Goal: Task Accomplishment & Management: Manage account settings

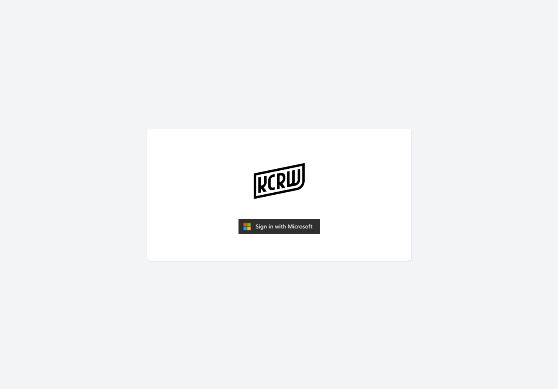
click at [273, 222] on img "submit" at bounding box center [279, 227] width 82 height 16
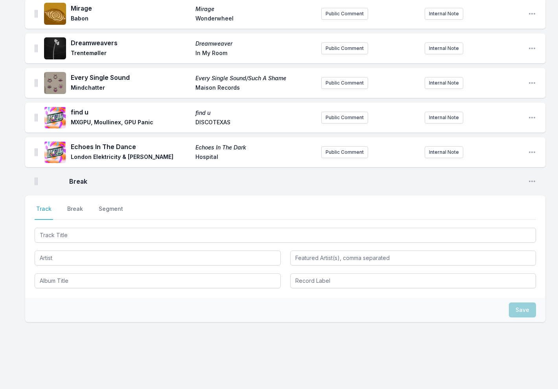
scroll to position [803, 0]
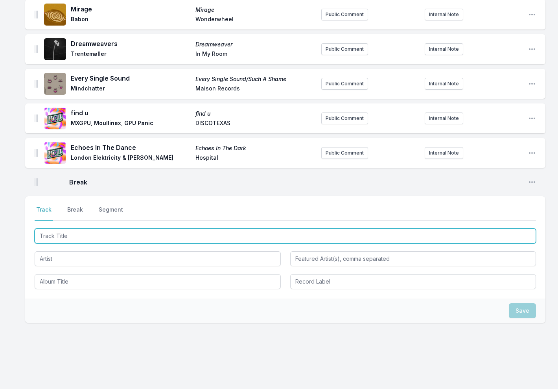
click at [88, 229] on input "Track Title" at bounding box center [286, 236] width 502 height 15
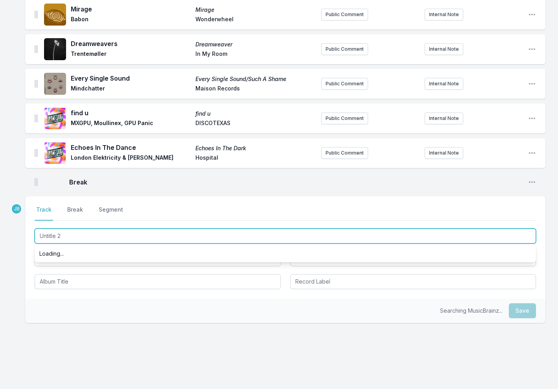
type input "Untitle 2"
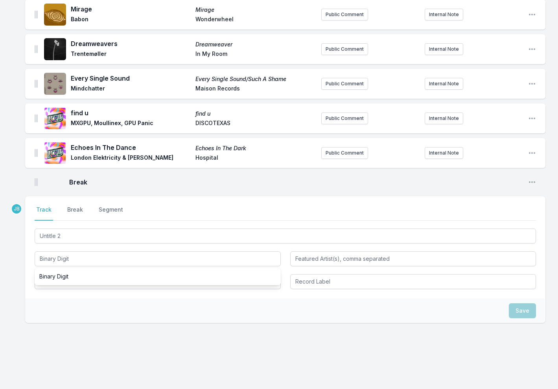
type input "Binary Digit"
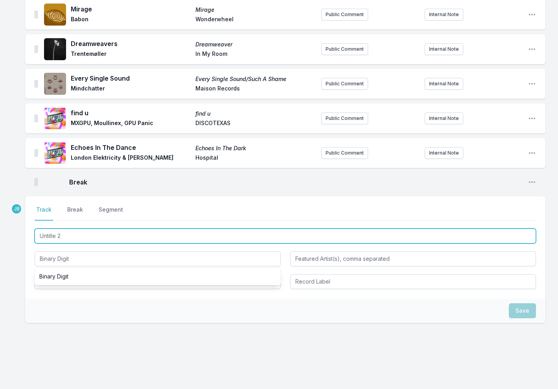
click at [56, 229] on input "Untitle 2" at bounding box center [286, 236] width 502 height 15
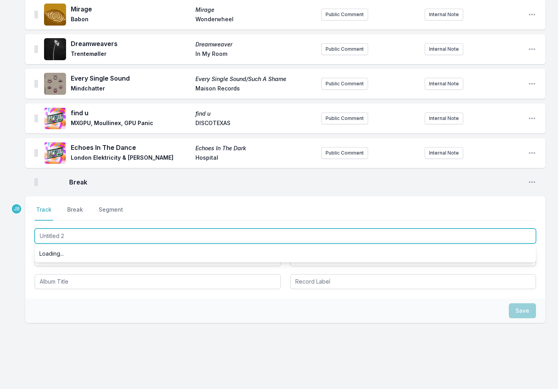
click at [101, 229] on input "Untitled 2" at bounding box center [286, 236] width 502 height 15
type input "Untitled 2"
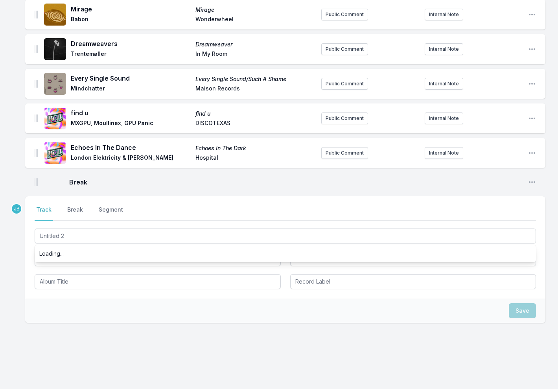
click at [30, 239] on div "Select a tab Track Break Segment Track Break Segment Untitled 2 Loading... Bina…" at bounding box center [285, 247] width 521 height 102
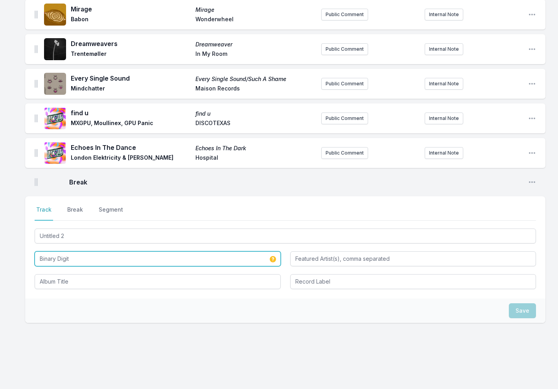
click at [87, 251] on input "Binary Digit" at bounding box center [158, 258] width 246 height 15
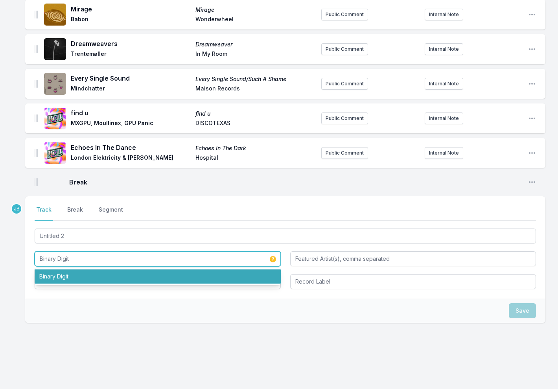
click at [141, 270] on li "Binary Digit" at bounding box center [158, 277] width 246 height 14
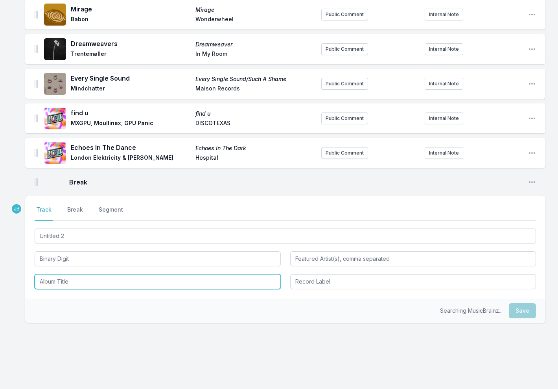
click at [139, 275] on input "Album Title" at bounding box center [158, 281] width 246 height 15
click at [76, 274] on input "Album Title" at bounding box center [158, 281] width 246 height 15
click at [48, 274] on input "WEVAL Guest Mix" at bounding box center [158, 281] width 246 height 15
drag, startPoint x: 48, startPoint y: 273, endPoint x: 94, endPoint y: 273, distance: 46.0
click at [94, 274] on input "WEVAL Guest Mix" at bounding box center [158, 281] width 246 height 15
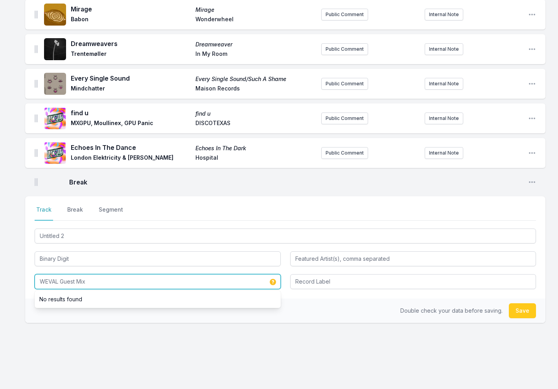
type input "WEVAL Guest Mix"
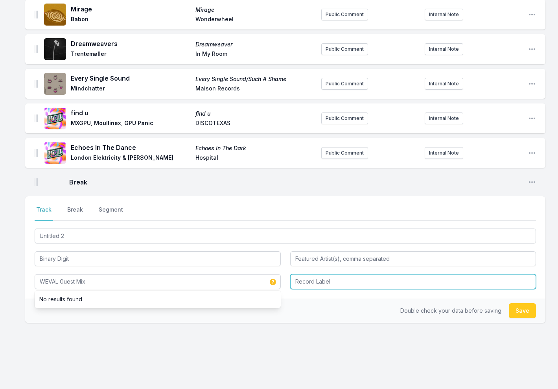
click at [340, 277] on input "Record Label" at bounding box center [413, 281] width 246 height 15
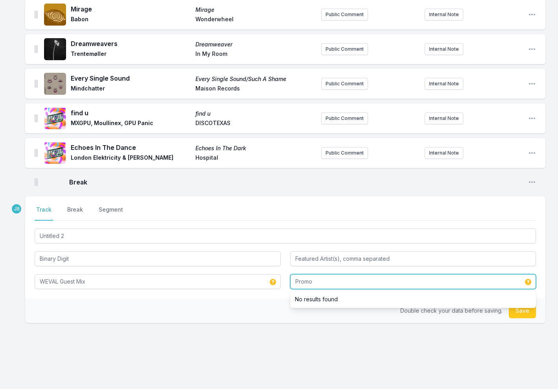
type input "Promo"
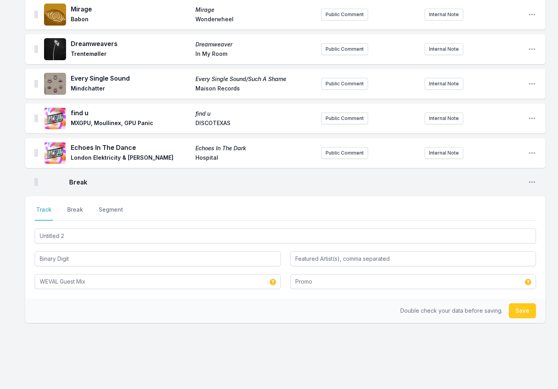
click at [531, 304] on button "Save" at bounding box center [522, 310] width 27 height 15
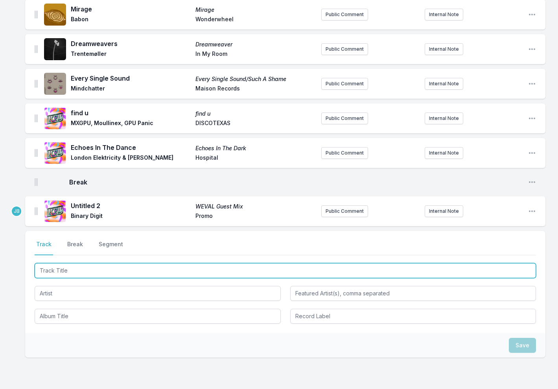
click at [77, 263] on input "Track Title" at bounding box center [286, 270] width 502 height 15
click at [112, 263] on input "Nocturne (Original Mix)" at bounding box center [286, 270] width 502 height 15
type input "Nocturne (Original Mix)"
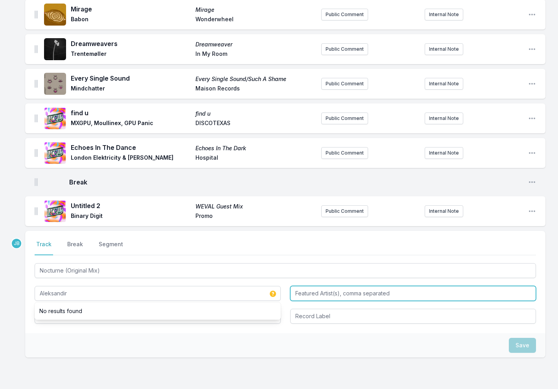
type input "Aleksandir"
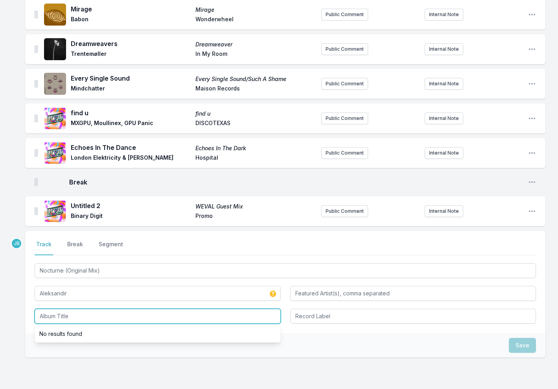
paste input "WEVAL Guest Mix"
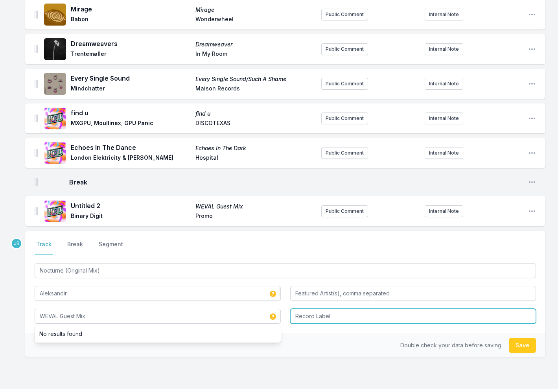
type input "WEVAL Guest Mix"
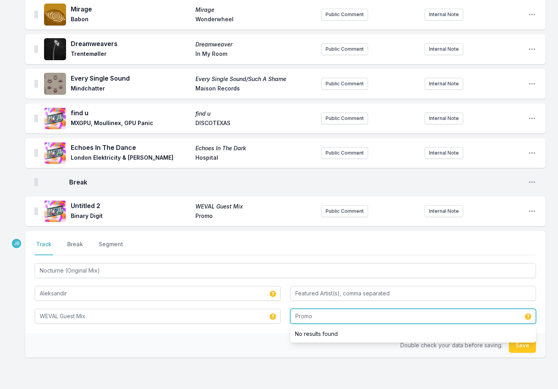
type input "Promo"
click at [519, 338] on button "Save" at bounding box center [522, 345] width 27 height 15
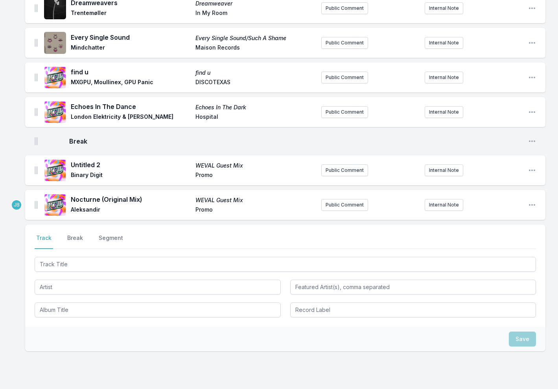
scroll to position [847, 0]
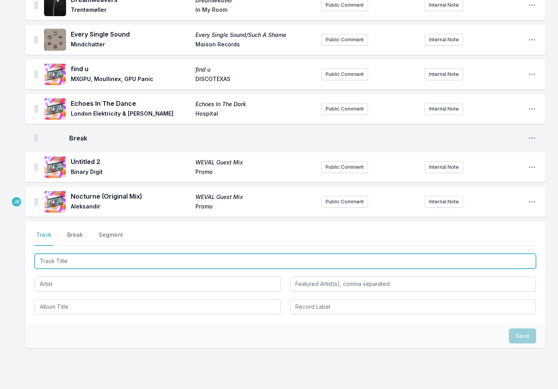
click at [57, 254] on input "Track Title" at bounding box center [286, 261] width 502 height 15
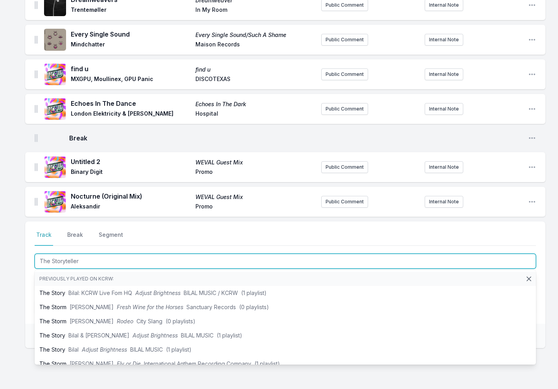
type input "The Storyteller"
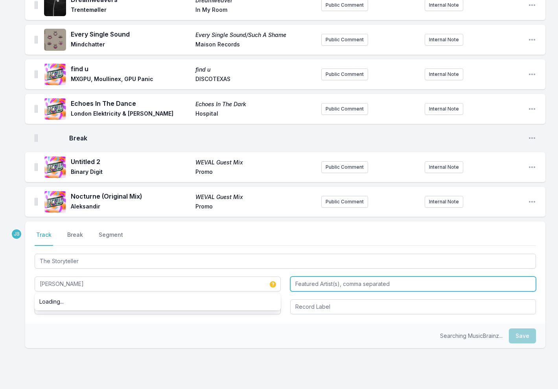
type input "Leo Woelfel"
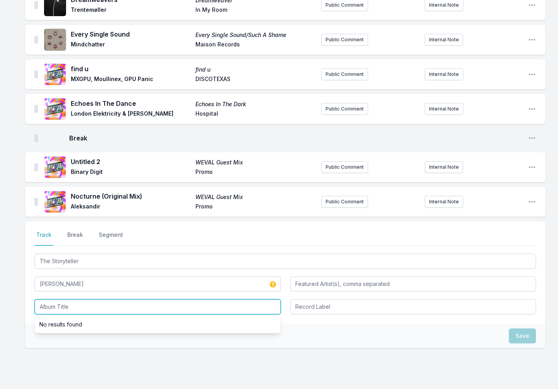
paste input "WEVAL Guest Mix"
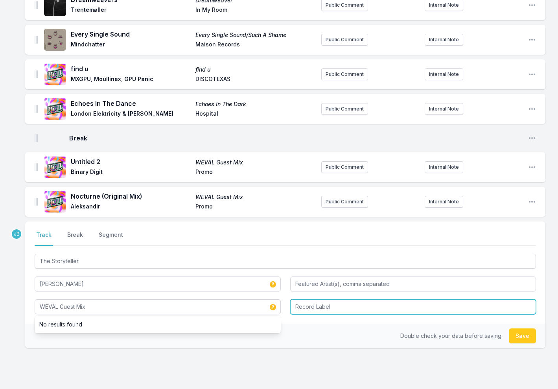
type input "WEVAL Guest Mix"
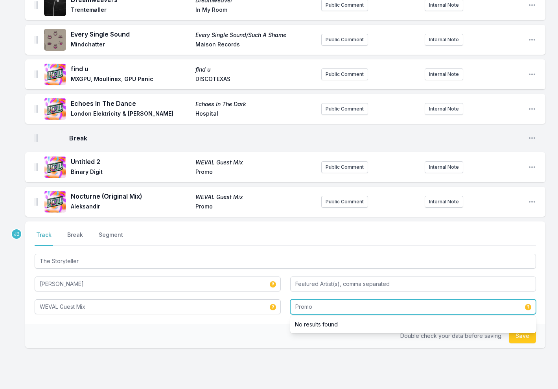
type input "Promo"
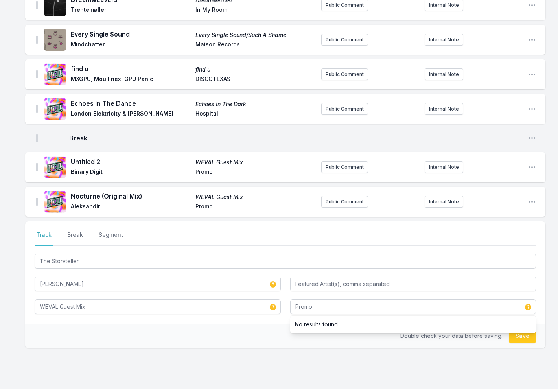
click at [529, 330] on button "Save" at bounding box center [522, 336] width 27 height 15
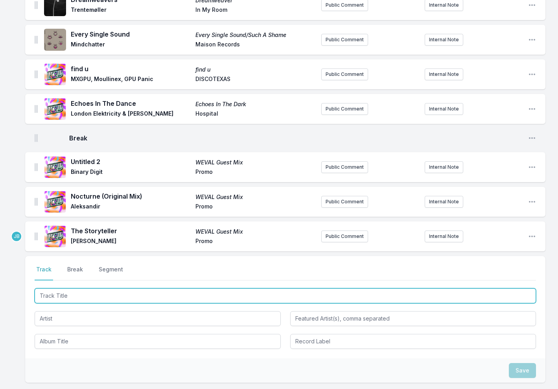
click at [79, 290] on input "Track Title" at bounding box center [286, 295] width 502 height 15
type input "Scream (Original Mix)"
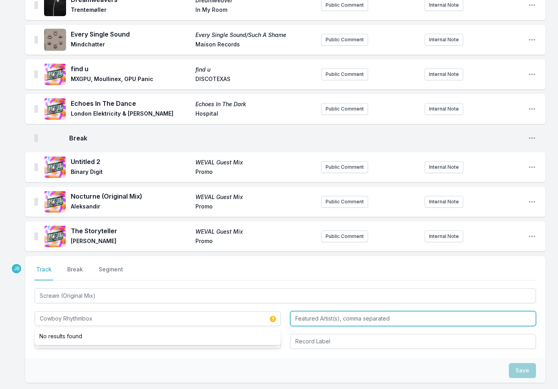
type input "Cowboy Rhythmbox"
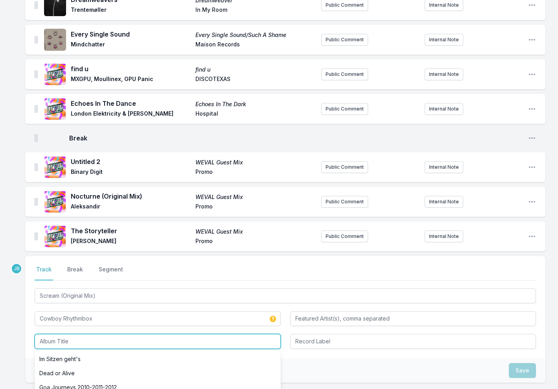
paste input "WEVAL Guest Mix"
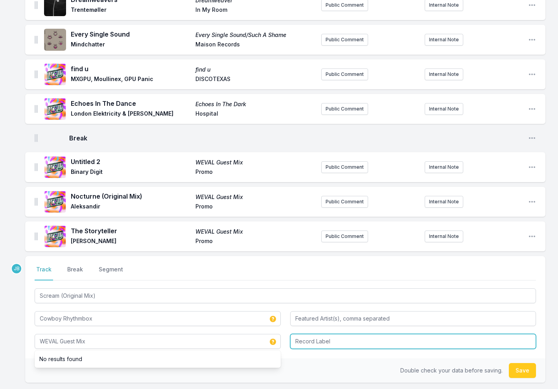
type input "WEVAL Guest Mix"
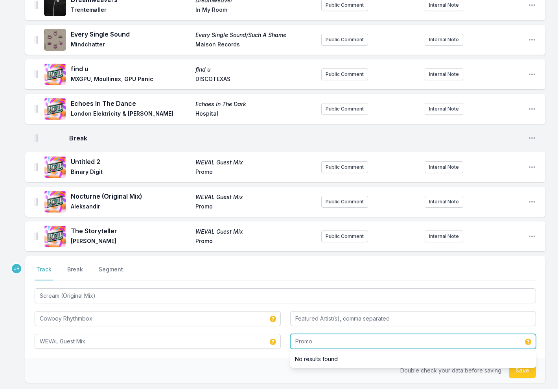
type input "Promo"
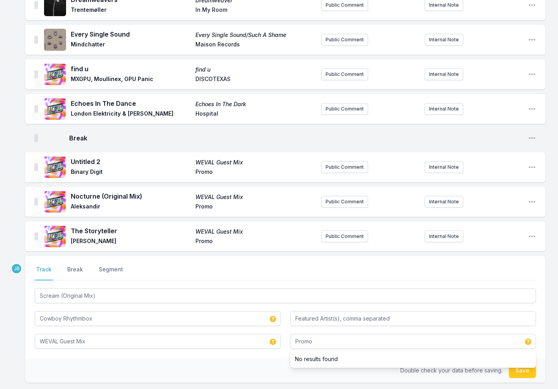
click at [527, 365] on button "Save" at bounding box center [522, 370] width 27 height 15
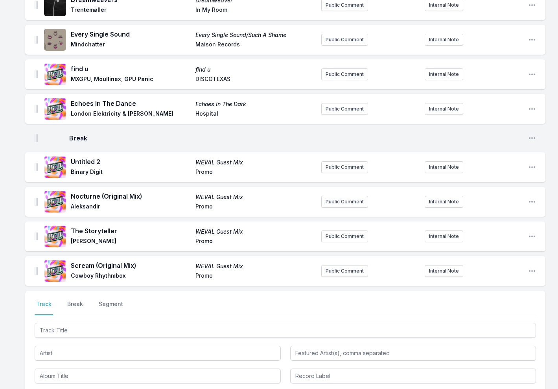
scroll to position [942, 0]
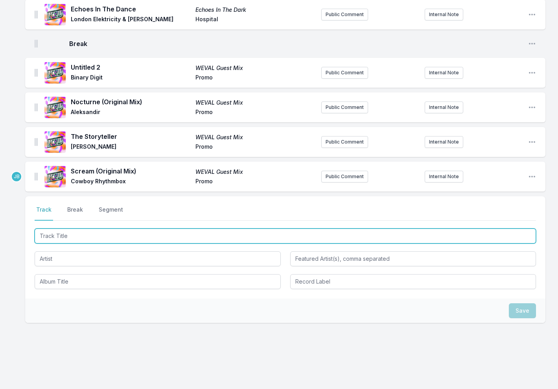
click at [90, 230] on input "Track Title" at bounding box center [286, 236] width 502 height 15
type input "Moving On"
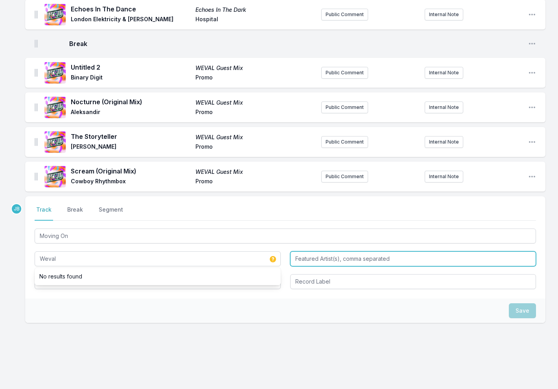
type input "Weval"
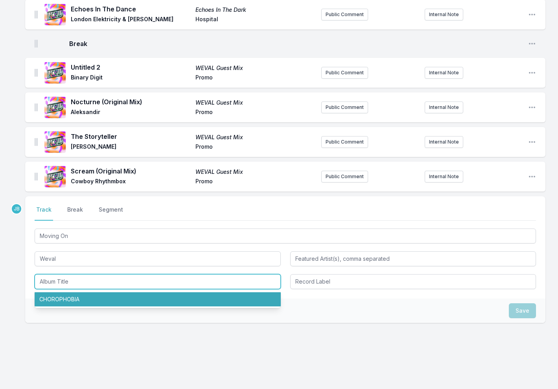
paste input "WEVAL Guest Mix"
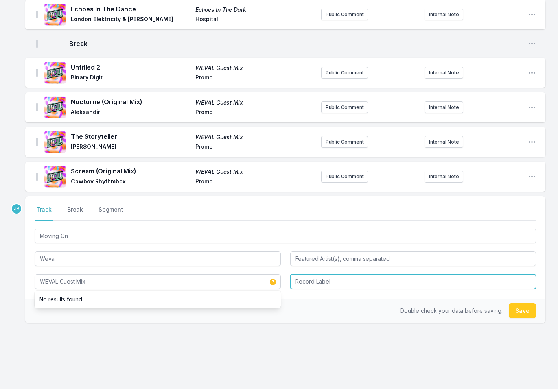
type input "WEVAL Guest Mix"
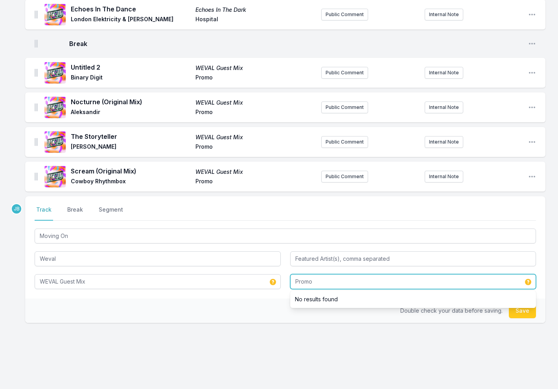
type input "Promo"
click at [527, 303] on button "Save" at bounding box center [522, 310] width 27 height 15
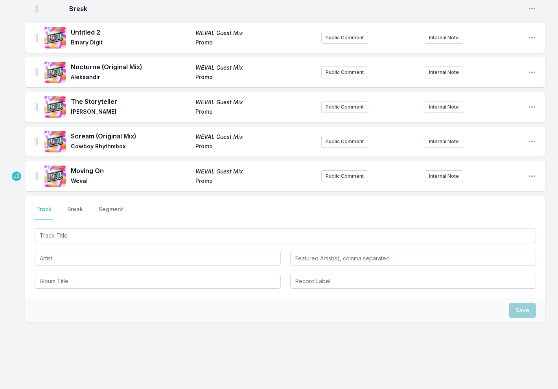
scroll to position [976, 0]
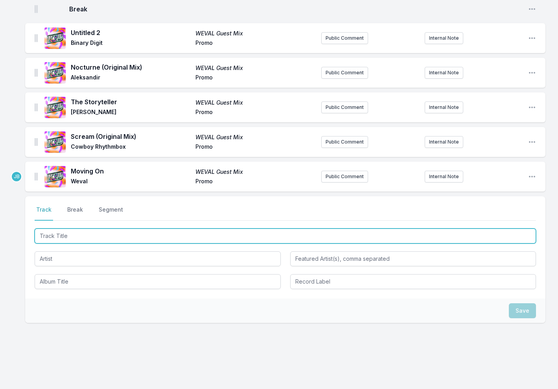
click at [58, 230] on input "Track Title" at bounding box center [286, 236] width 502 height 15
type input "G"
type input "Follow (demo version)"
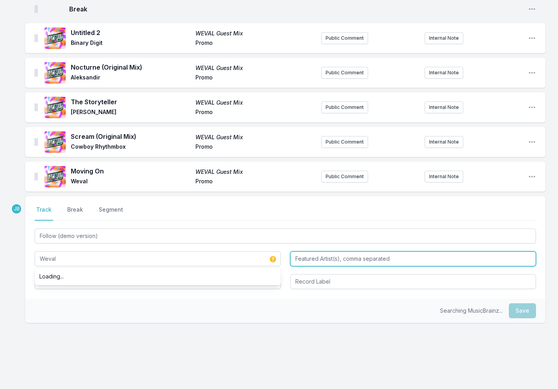
type input "Weval"
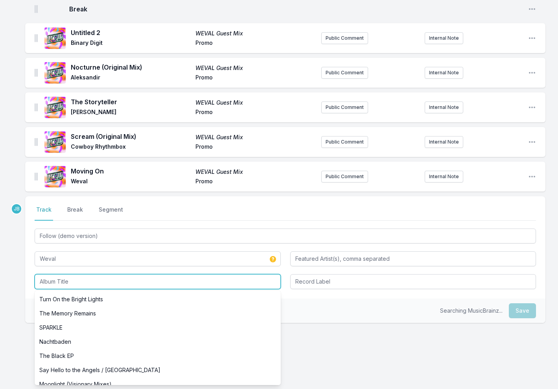
paste input "WEVAL Guest Mix"
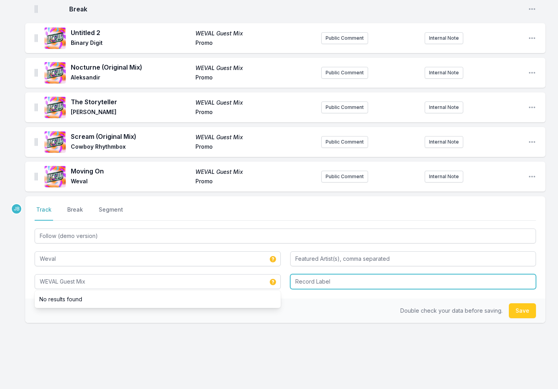
type input "WEVAL Guest Mix"
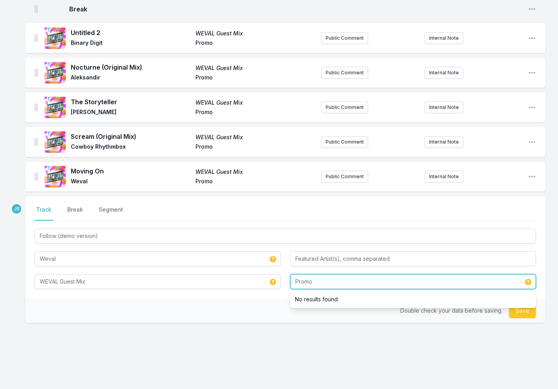
type input "Promo"
click at [525, 305] on button "Save" at bounding box center [522, 310] width 27 height 15
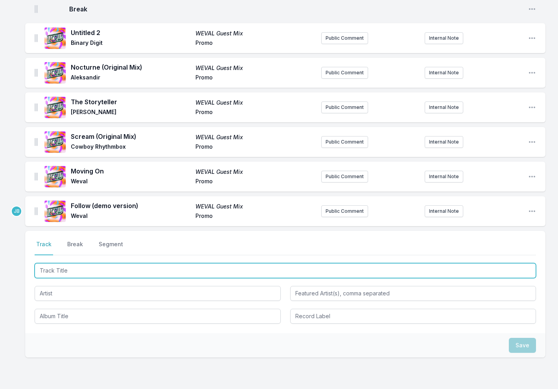
click at [109, 263] on input "Track Title" at bounding box center [286, 270] width 502 height 15
type input "[GEOGRAPHIC_DATA], [US_STATE] (Katu Remix)"
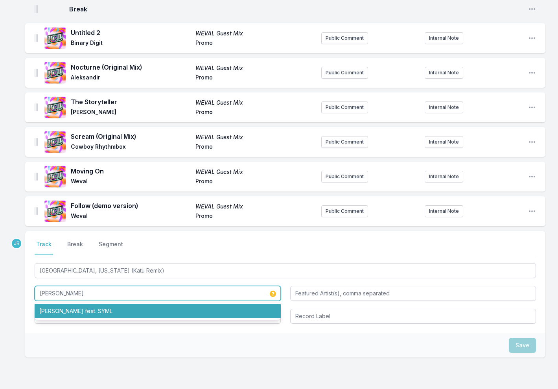
click at [92, 304] on li "Lana Del Rey feat. SYML" at bounding box center [158, 311] width 246 height 14
type input "[PERSON_NAME]"
type input "SYML"
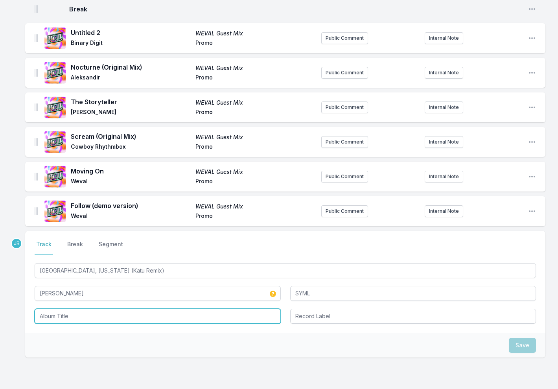
click at [170, 310] on input "Album Title" at bounding box center [158, 316] width 246 height 15
paste input "WEVAL Guest Mix"
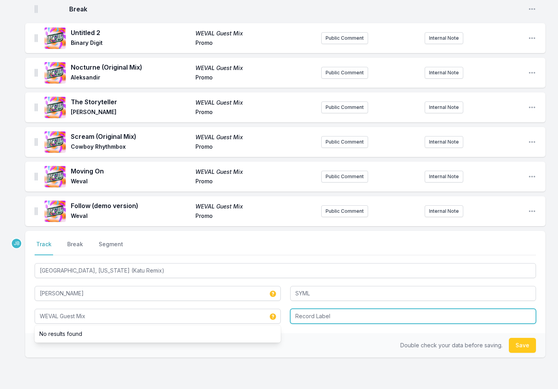
type input "WEVAL Guest Mix"
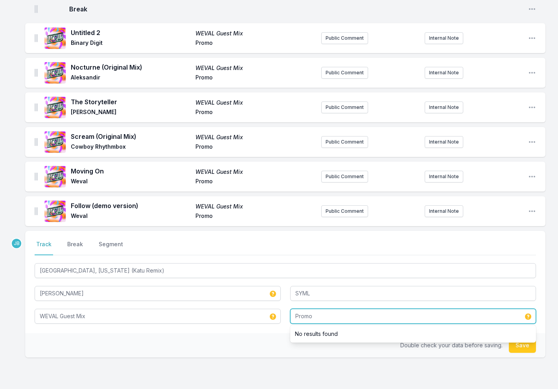
type input "Promo"
click at [521, 338] on button "Save" at bounding box center [522, 345] width 27 height 15
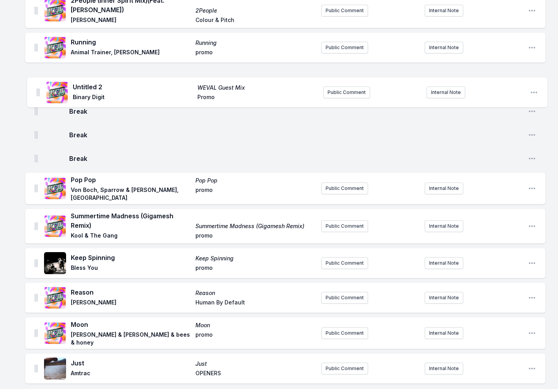
scroll to position [423, 0]
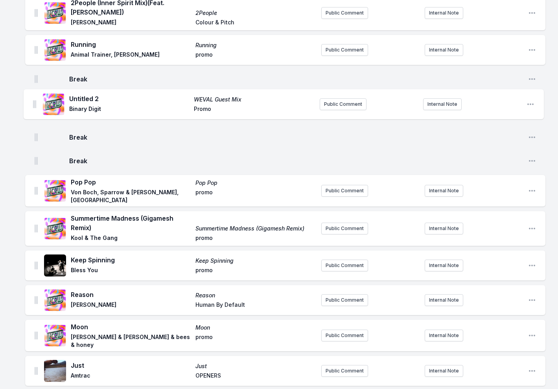
drag, startPoint x: 36, startPoint y: 309, endPoint x: 35, endPoint y: 107, distance: 202.3
click at [35, 107] on ul "The Path To Kasbah Journey Within Pig&Dan Cafe Del Mar Public Comment Internal …" at bounding box center [285, 239] width 521 height 1160
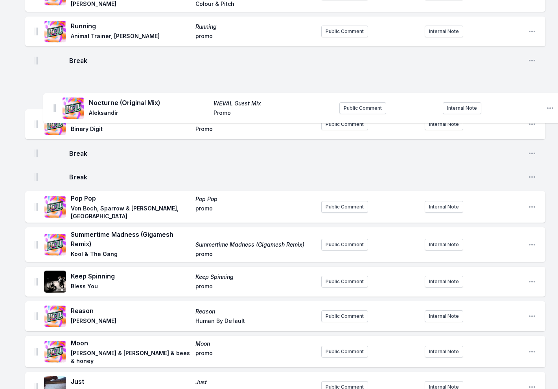
scroll to position [437, 0]
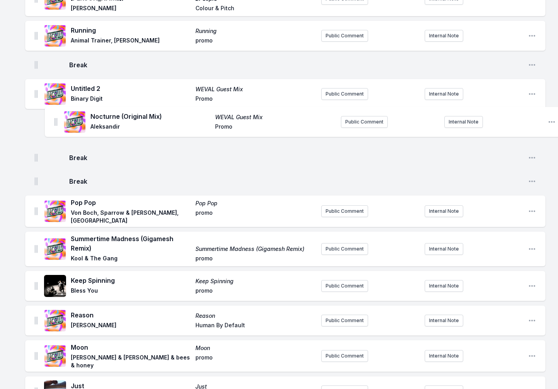
drag, startPoint x: 36, startPoint y: 109, endPoint x: 50, endPoint y: 125, distance: 21.2
click at [51, 125] on ul "The Path To Kasbah Journey Within Pig&Dan Cafe Del Mar Public Comment Internal …" at bounding box center [285, 225] width 521 height 1160
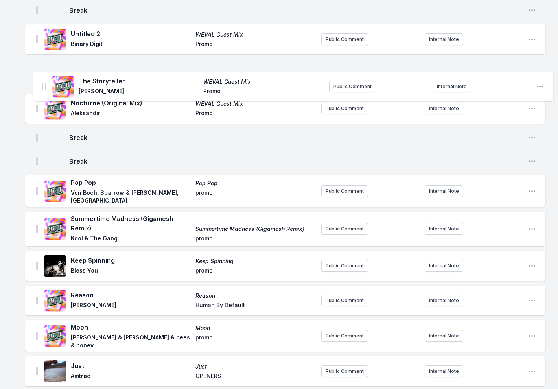
scroll to position [490, 0]
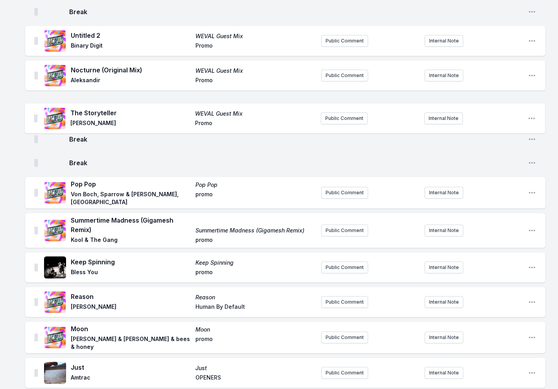
drag, startPoint x: 36, startPoint y: 151, endPoint x: 37, endPoint y: 114, distance: 37.4
click at [37, 114] on ul "The Path To Kasbah Journey Within Pig&Dan Cafe Del Mar Public Comment Internal …" at bounding box center [285, 171] width 521 height 1160
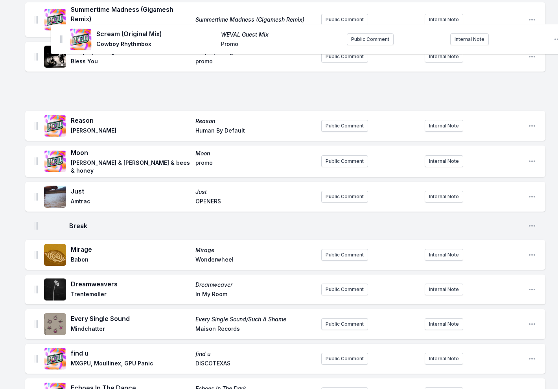
scroll to position [695, 0]
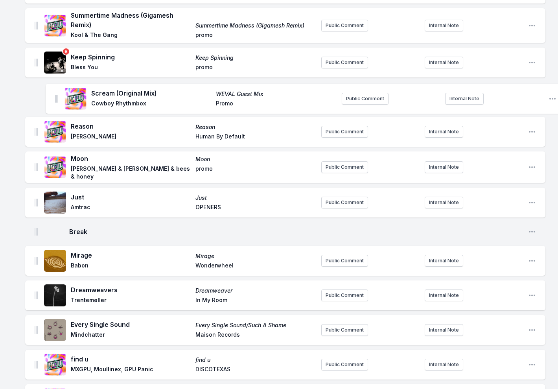
drag, startPoint x: 35, startPoint y: 63, endPoint x: 59, endPoint y: 44, distance: 30.5
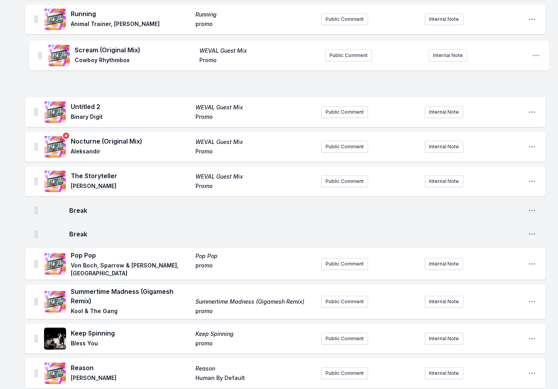
scroll to position [433, 0]
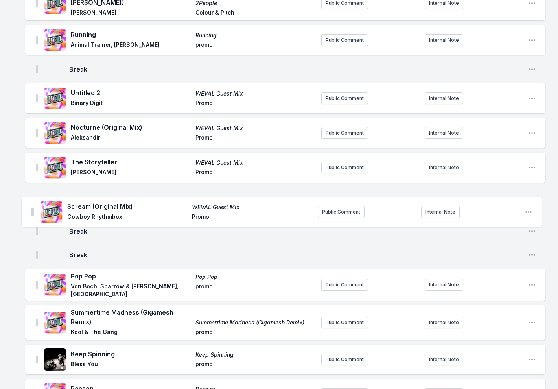
drag, startPoint x: 35, startPoint y: 89, endPoint x: 33, endPoint y: 210, distance: 120.4
click at [33, 210] on ul "The Path To Kasbah Journey Within Pig&Dan Cafe Del Mar Public Comment Internal …" at bounding box center [285, 229] width 521 height 1160
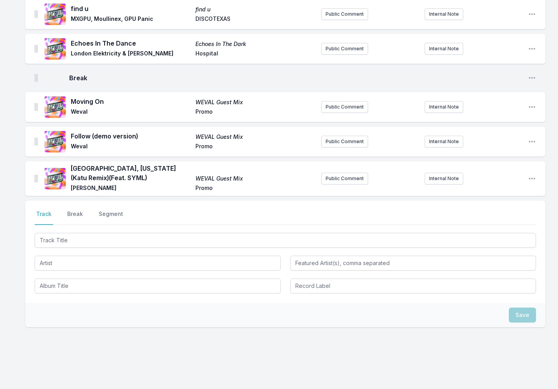
scroll to position [1046, 0]
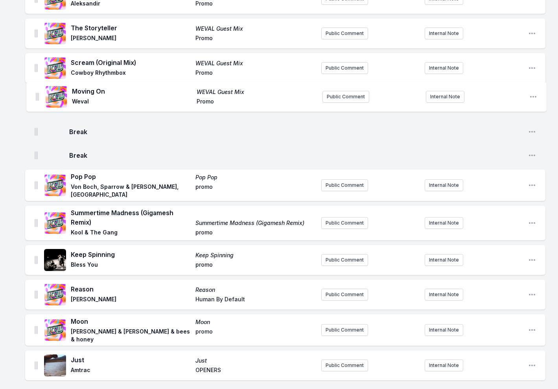
drag, startPoint x: 35, startPoint y: 98, endPoint x: 39, endPoint y: 92, distance: 6.3
click at [39, 92] on ul "The Path To Kasbah Journey Within Pig&Dan Cafe Del Mar Public Comment Internal …" at bounding box center [285, 95] width 521 height 1160
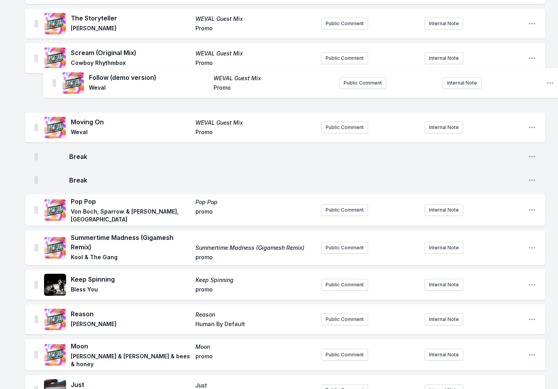
scroll to position [575, 0]
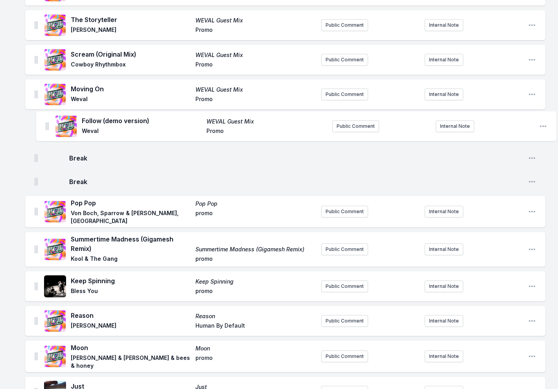
drag, startPoint x: 35, startPoint y: 133, endPoint x: 46, endPoint y: 126, distance: 13.1
click at [46, 126] on ul "The Path To Kasbah Journey Within Pig&Dan Cafe Del Mar Public Comment Internal …" at bounding box center [285, 86] width 521 height 1160
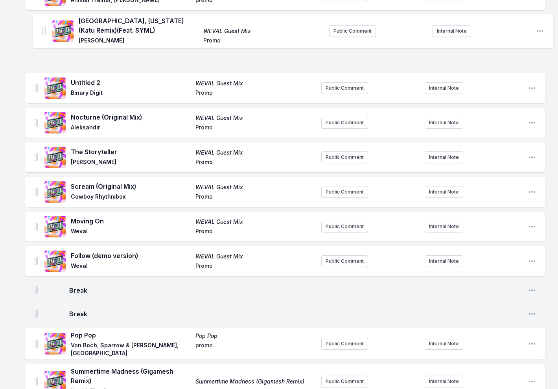
scroll to position [475, 0]
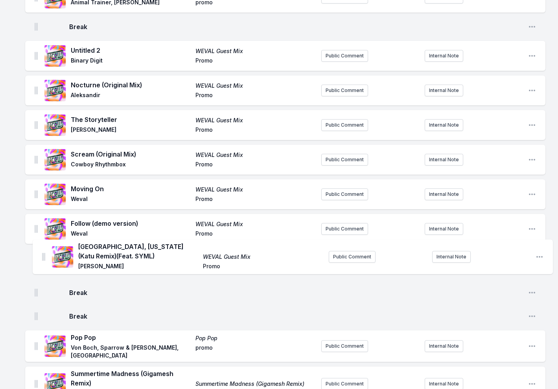
drag, startPoint x: 36, startPoint y: 188, endPoint x: 43, endPoint y: 254, distance: 66.5
click at [43, 254] on ul "The Path To Kasbah Journey Within Pig&Dan Cafe Del Mar Public Comment Internal …" at bounding box center [285, 183] width 521 height 1155
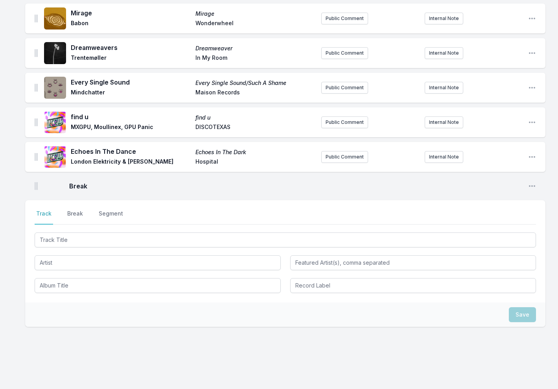
scroll to position [1046, 0]
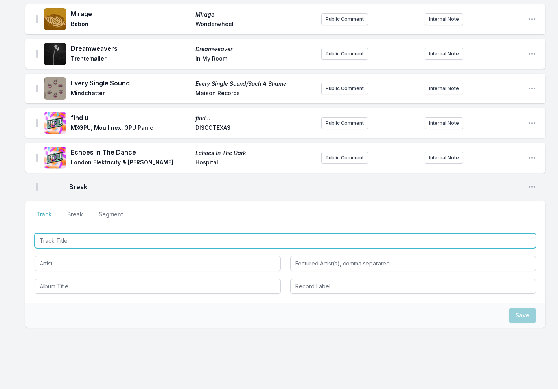
click at [61, 233] on input "Track Title" at bounding box center [286, 240] width 502 height 15
click at [65, 233] on input "Track Title" at bounding box center [286, 240] width 502 height 15
type input "[GEOGRAPHIC_DATA]"
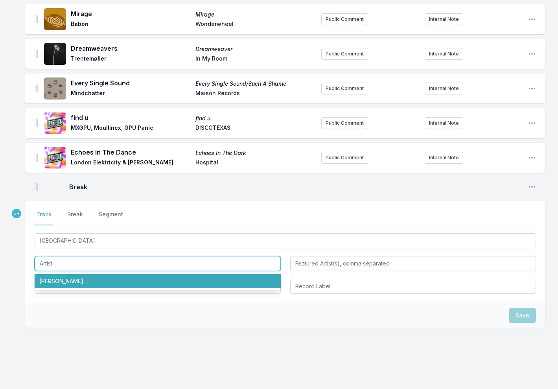
click at [84, 274] on li "[PERSON_NAME]" at bounding box center [158, 281] width 246 height 14
type input "[PERSON_NAME]"
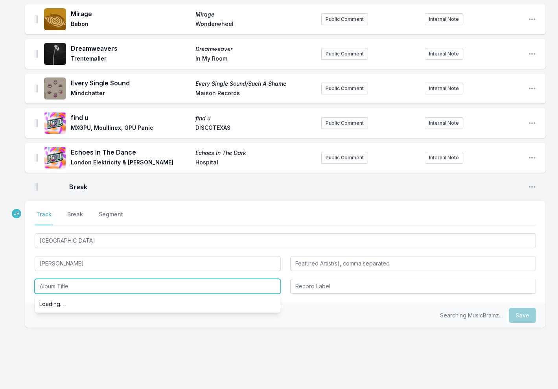
click at [84, 279] on input "Album Title" at bounding box center [158, 286] width 246 height 15
paste input "WEVAL Guest Mix"
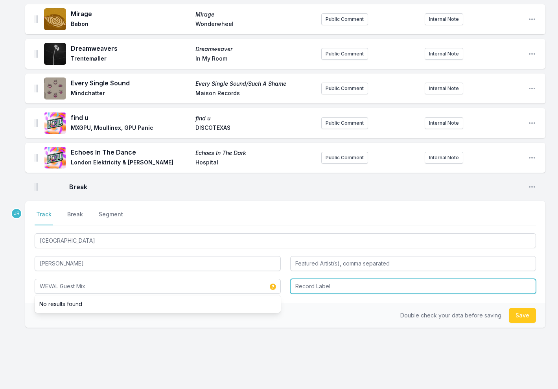
type input "WEVAL Guest Mix"
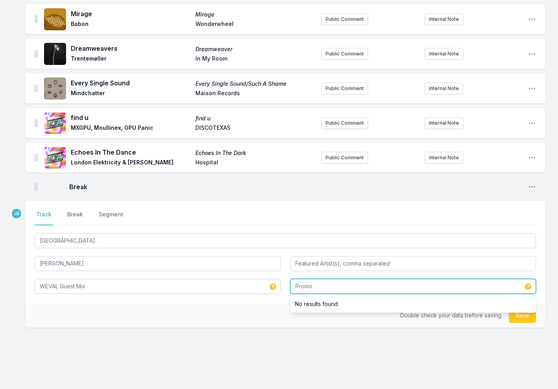
type input "Promo"
drag, startPoint x: 527, startPoint y: 304, endPoint x: 536, endPoint y: 314, distance: 14.0
click at [527, 308] on button "Save" at bounding box center [522, 315] width 27 height 15
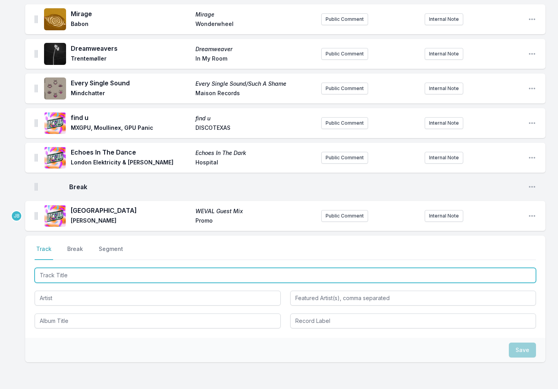
click at [54, 268] on input "Track Title" at bounding box center [286, 275] width 502 height 15
type input "Untitled B2"
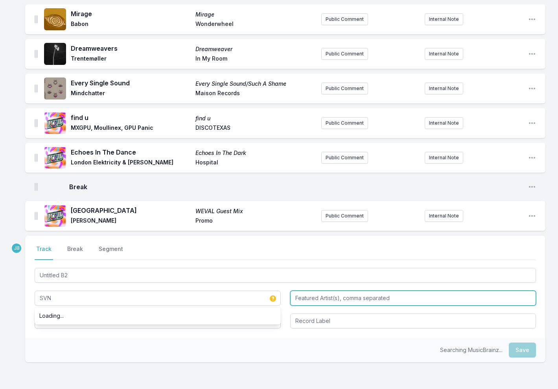
type input "SVN"
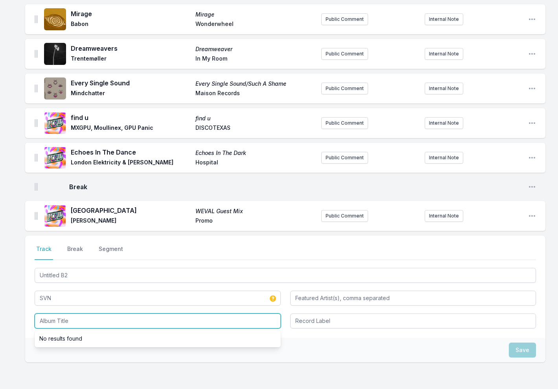
paste input "WEVAL Guest Mix"
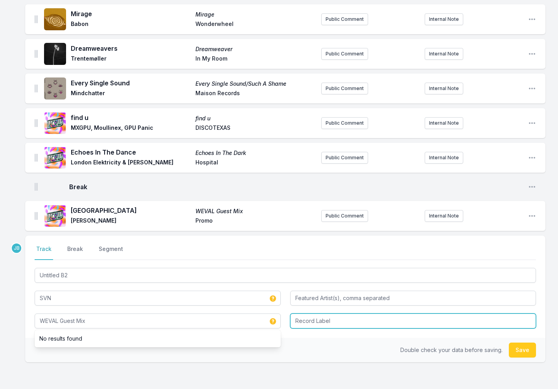
type input "WEVAL Guest Mix"
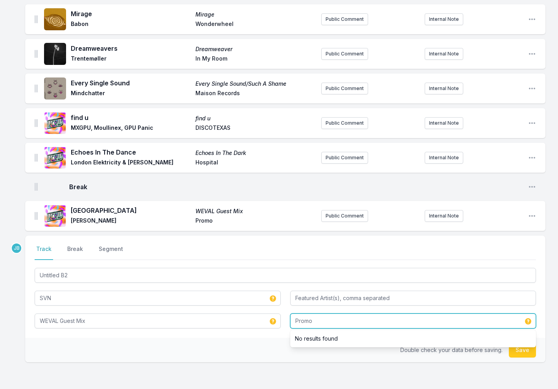
type input "Promo"
click at [518, 343] on button "Save" at bounding box center [522, 350] width 27 height 15
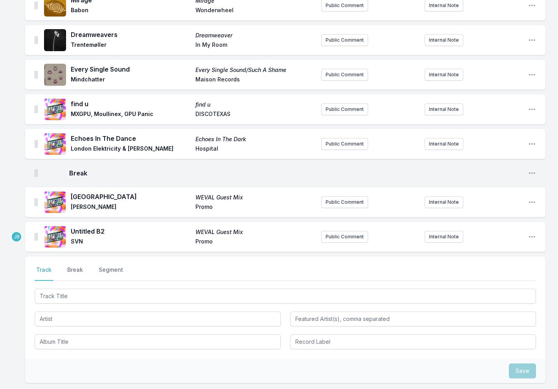
scroll to position [1060, 0]
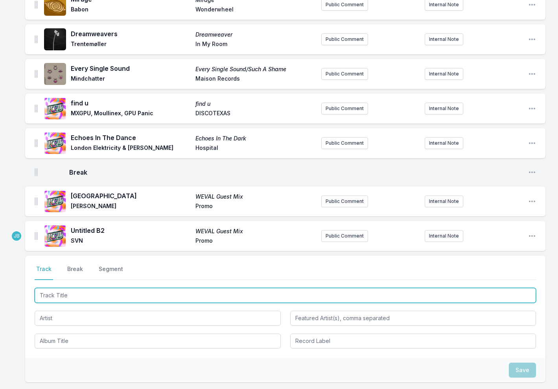
click at [46, 288] on input "Track Title" at bounding box center [286, 295] width 502 height 15
paste input "The Bridge(Chicane Rework) (WEVAL EDIT)"
type input "The Bridge(Chicane Rework) (WEVAL EDIT)"
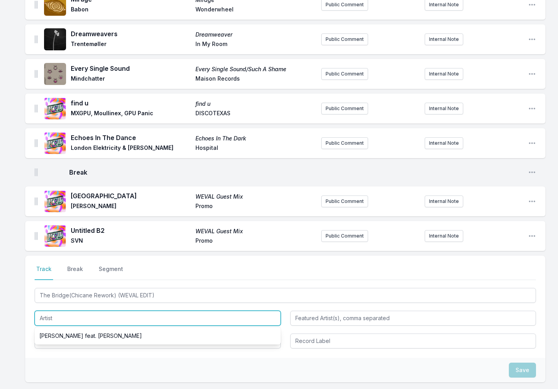
click at [153, 311] on input "Artist" at bounding box center [158, 318] width 246 height 15
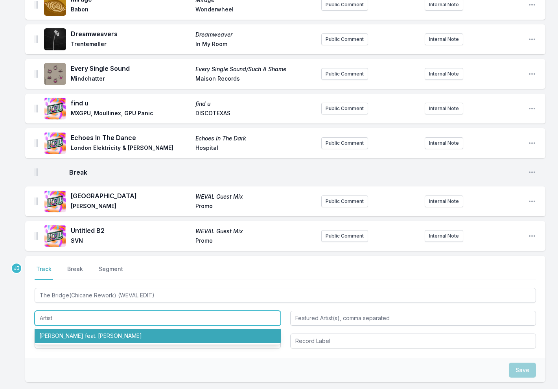
click at [138, 329] on li "Jody Wisternoff feat. Sian Evans" at bounding box center [158, 336] width 246 height 14
type input "[PERSON_NAME]"
type input "Sian Evans"
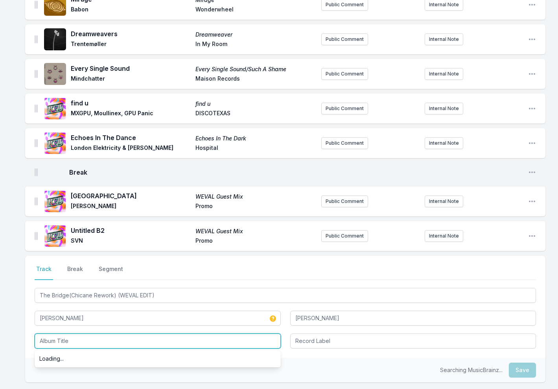
click at [113, 334] on input "Album Title" at bounding box center [158, 341] width 246 height 15
paste input "Jody Wisternoff, Sian Evans"
drag, startPoint x: 117, startPoint y: 327, endPoint x: 43, endPoint y: 324, distance: 74.9
click at [43, 334] on input "Jody Wisternoff, Sian Evans" at bounding box center [158, 341] width 246 height 15
type input "J"
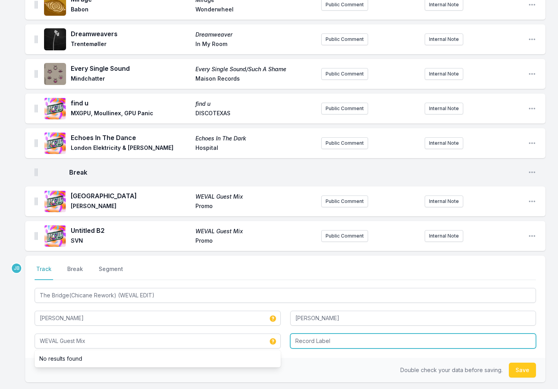
type input "WEVAL Guest Mix"
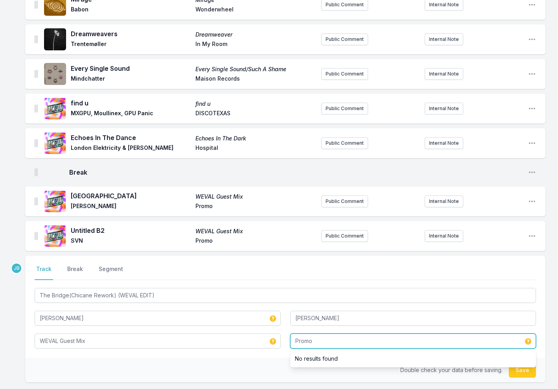
type input "Promo"
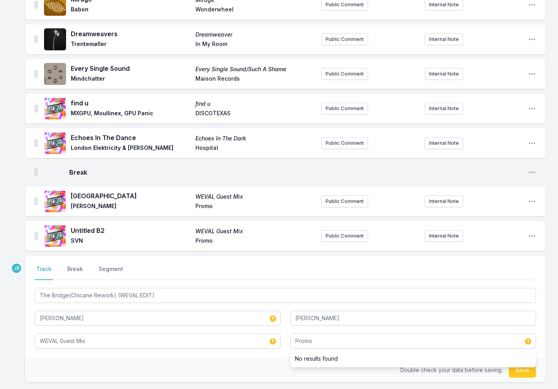
click at [525, 363] on button "Save" at bounding box center [522, 370] width 27 height 15
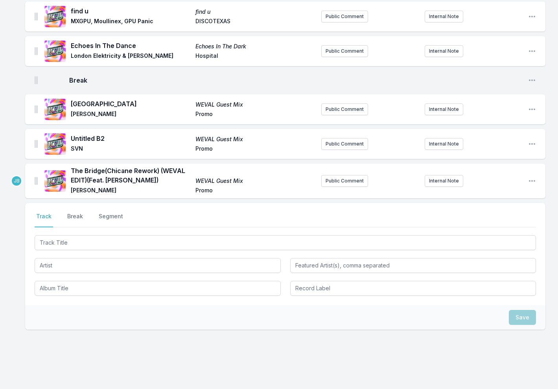
scroll to position [1152, 0]
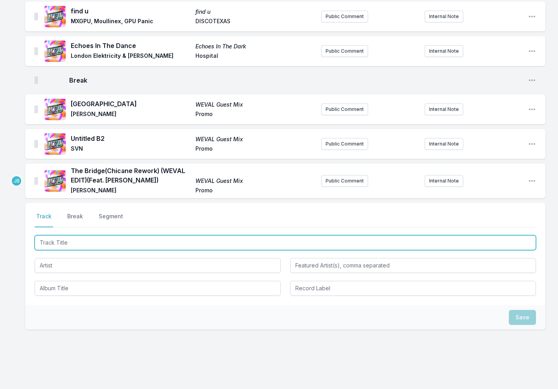
click at [55, 235] on input "Track Title" at bounding box center [286, 242] width 502 height 15
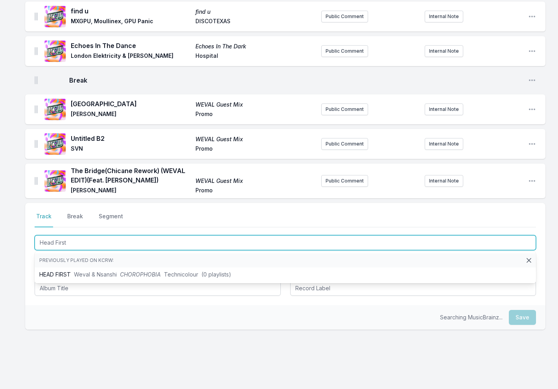
type input "Head First"
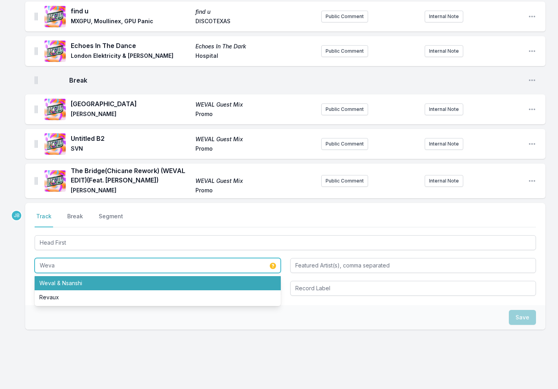
click at [108, 276] on li "Weval & Nsanshi" at bounding box center [158, 283] width 246 height 14
type input "Weval & Nsanshi"
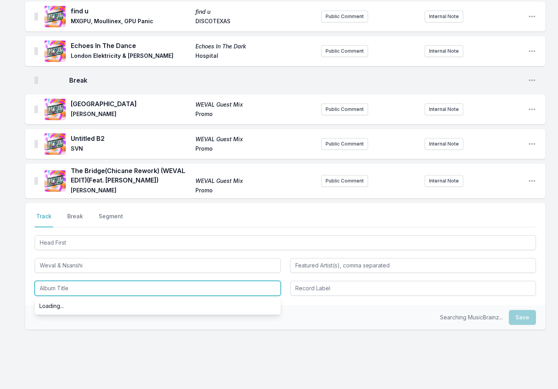
click at [101, 281] on input "Album Title" at bounding box center [158, 288] width 246 height 15
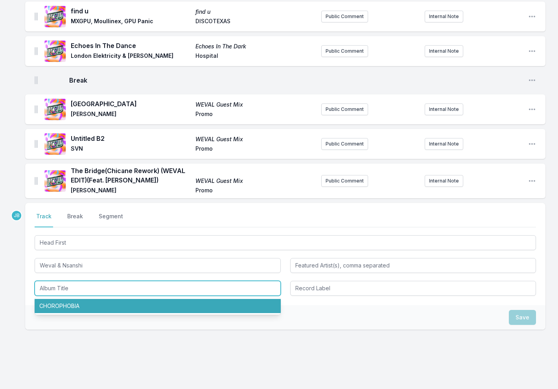
click at [78, 281] on input "Album Title" at bounding box center [158, 288] width 246 height 15
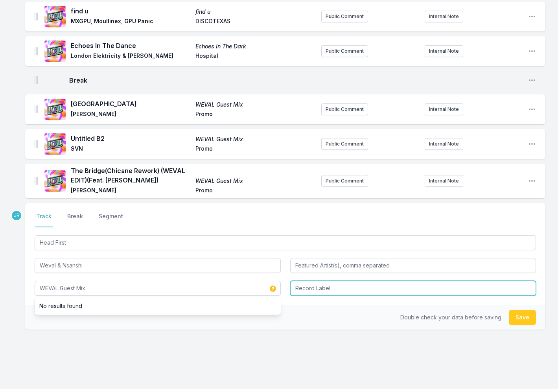
type input "WEVAL Guest Mix"
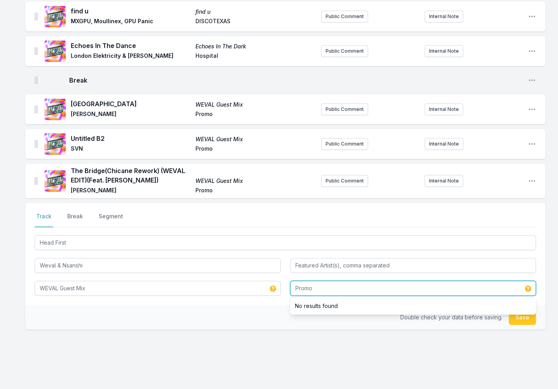
type input "Promo"
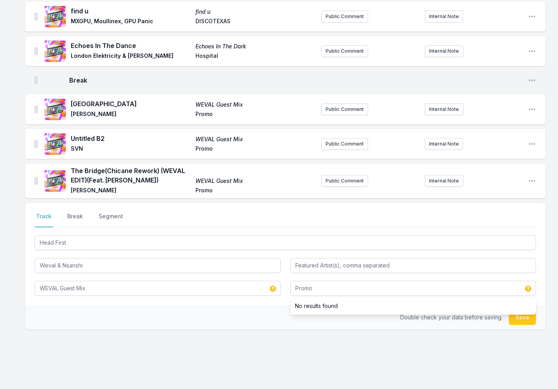
click at [520, 310] on button "Save" at bounding box center [522, 317] width 27 height 15
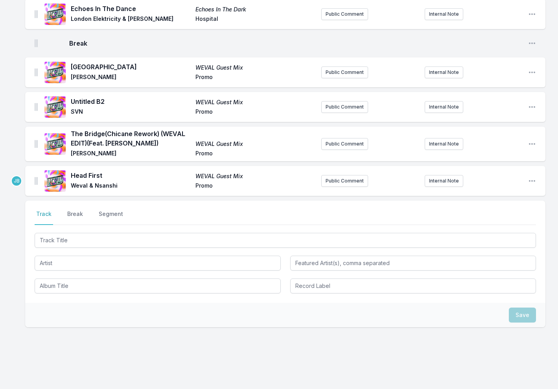
scroll to position [1189, 0]
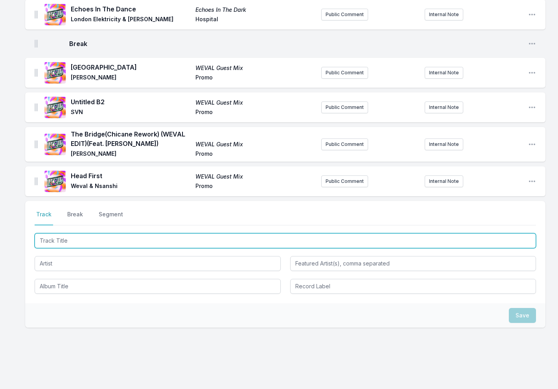
click at [61, 233] on input "Track Title" at bounding box center [286, 240] width 502 height 15
click at [46, 233] on input "Braking Minds" at bounding box center [286, 240] width 502 height 15
type input "Breaking Minds"
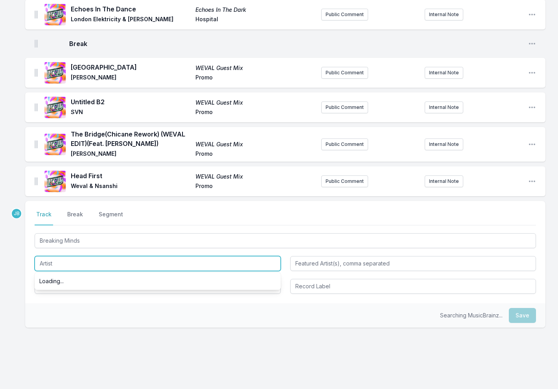
click at [92, 256] on input "Artist" at bounding box center [158, 263] width 246 height 15
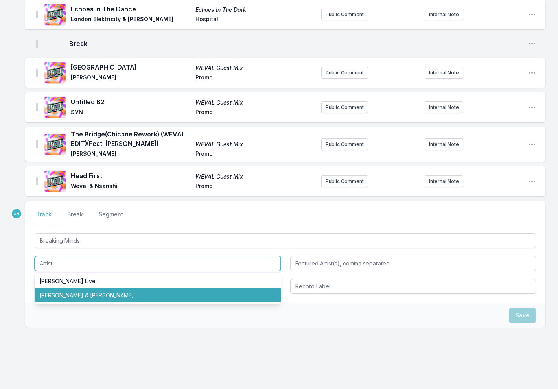
click at [83, 288] on li "Elio Riso & Lucio" at bounding box center [158, 295] width 246 height 14
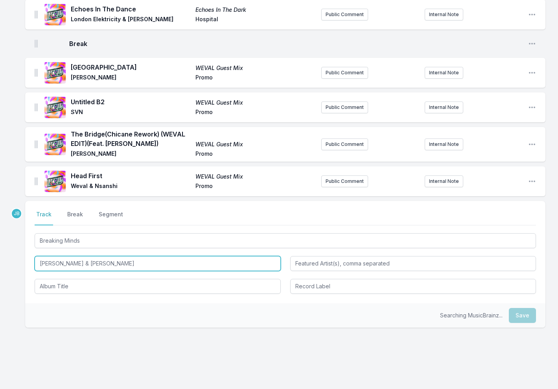
click at [108, 256] on input "Elio Riso & Lucio" at bounding box center [158, 263] width 246 height 15
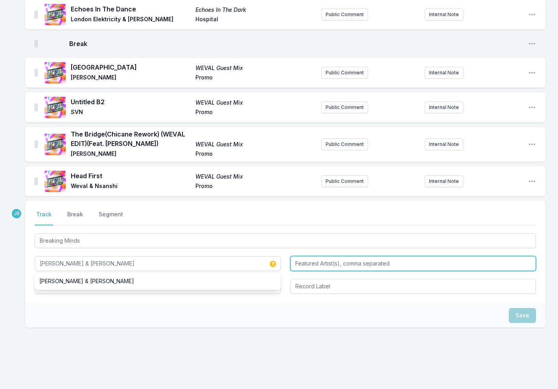
type input "[PERSON_NAME] & [PERSON_NAME]"
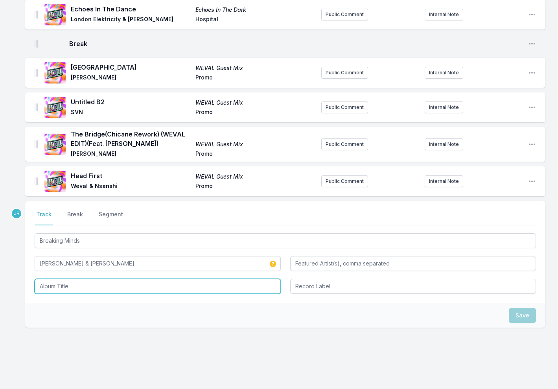
click at [65, 279] on input "Album Title" at bounding box center [158, 286] width 246 height 15
type input "Q"
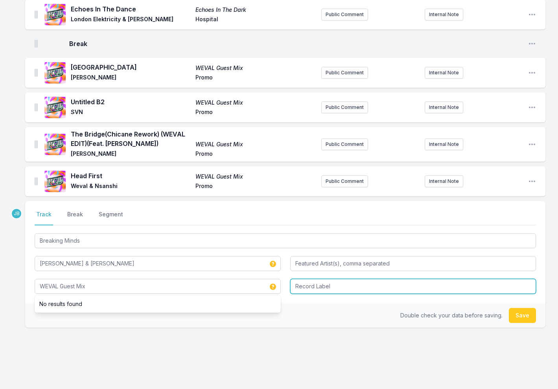
type input "WEVAL Guest Mix"
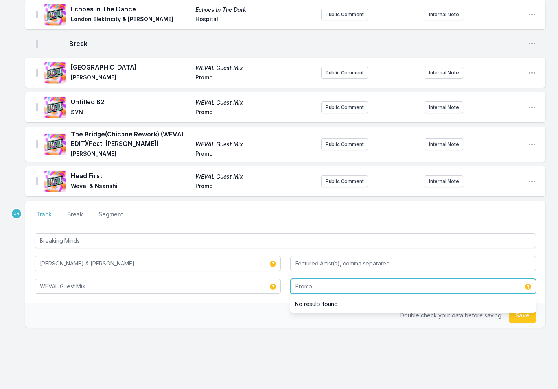
type input "Promo"
click at [523, 308] on button "Save" at bounding box center [522, 315] width 27 height 15
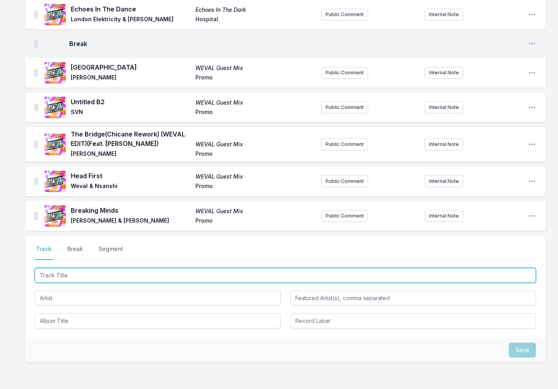
click at [56, 268] on input "Track Title" at bounding box center [286, 275] width 502 height 15
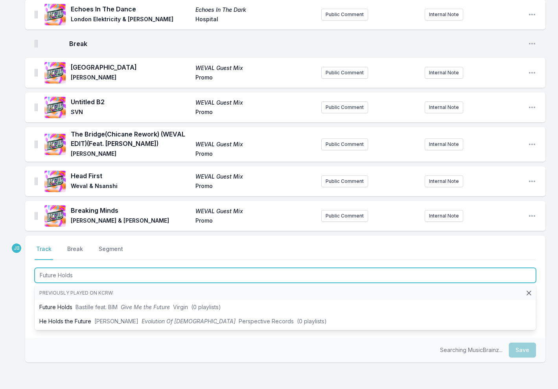
type input "Future Holds"
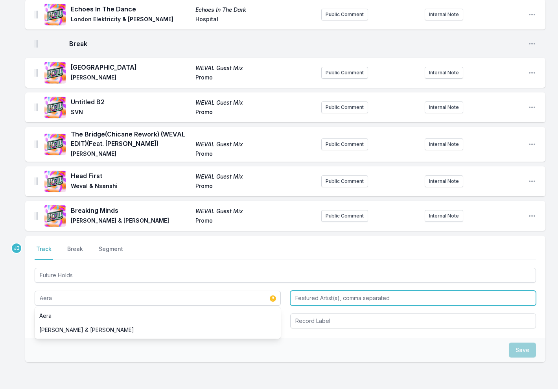
type input "Aera"
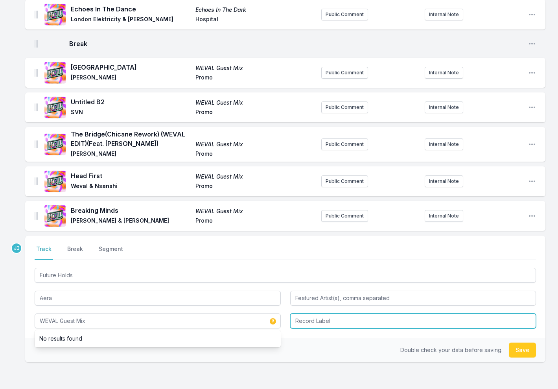
type input "WEVAL Guest Mix"
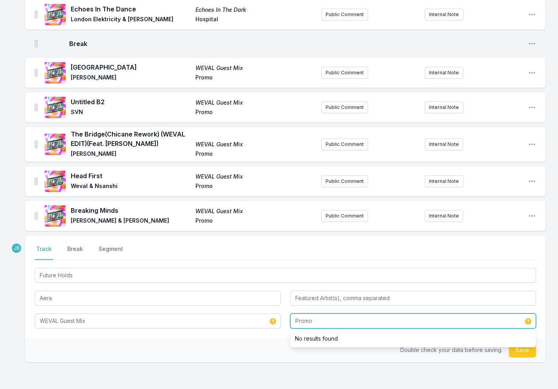
type input "Promo"
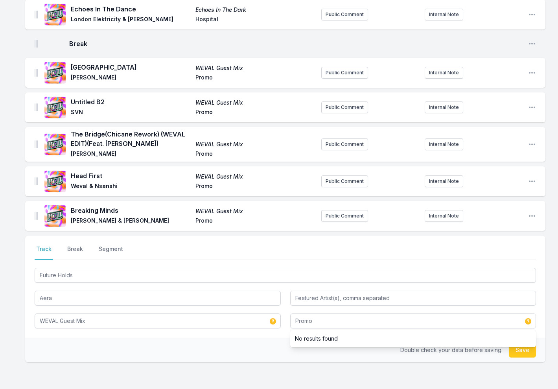
click at [521, 343] on button "Save" at bounding box center [522, 350] width 27 height 15
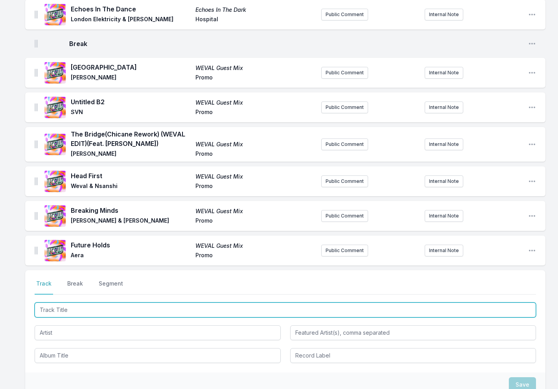
click at [67, 303] on input "Track Title" at bounding box center [286, 310] width 502 height 15
type input "Somebody (Weval's Club Chorophobia remix)"
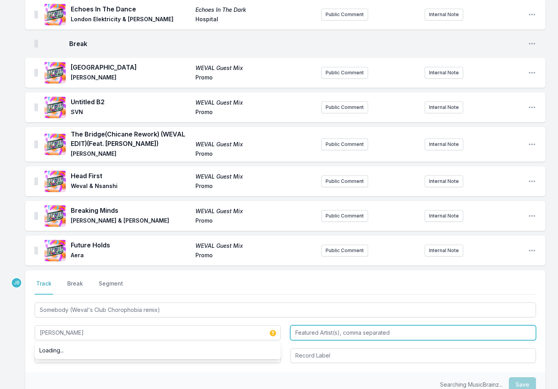
type input "[PERSON_NAME]"
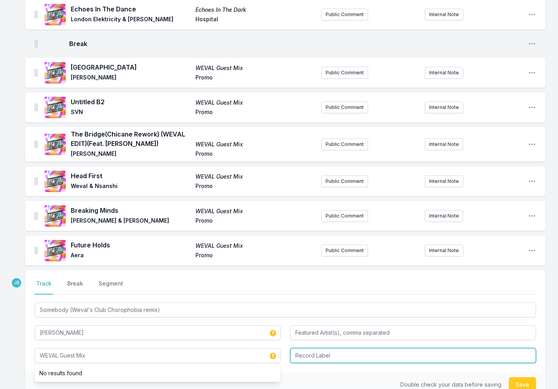
type input "WEVAL Guest Mix"
type input "Promo"
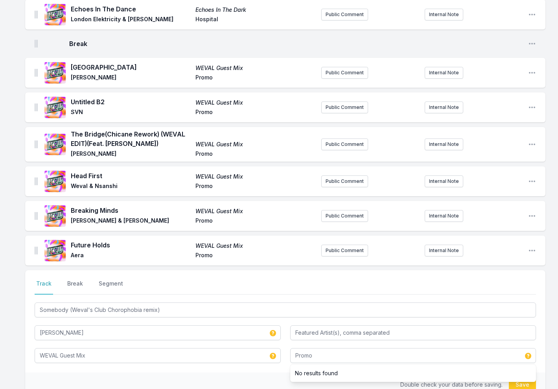
click at [526, 377] on button "Save" at bounding box center [522, 384] width 27 height 15
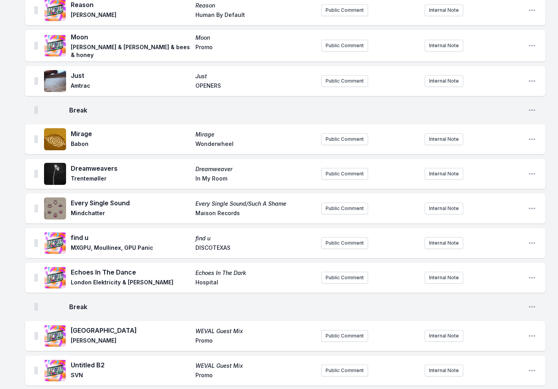
scroll to position [1233, 0]
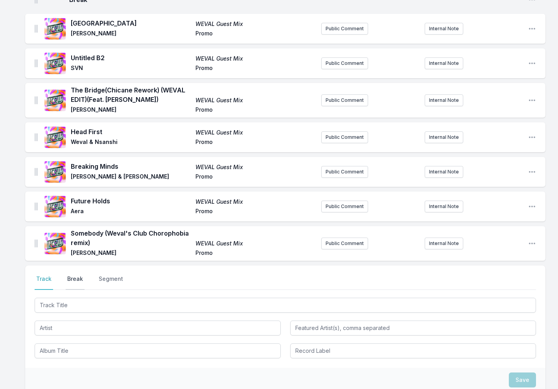
click at [72, 275] on button "Break" at bounding box center [75, 282] width 19 height 15
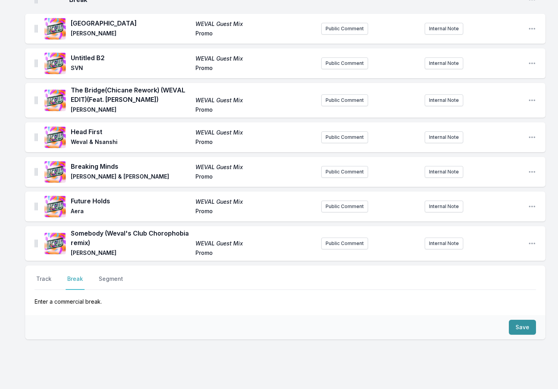
click at [519, 320] on button "Save" at bounding box center [522, 327] width 27 height 15
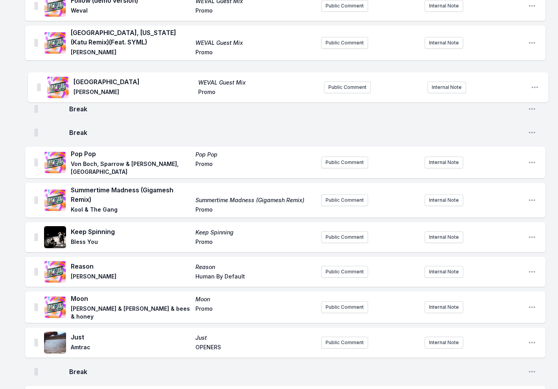
scroll to position [692, 0]
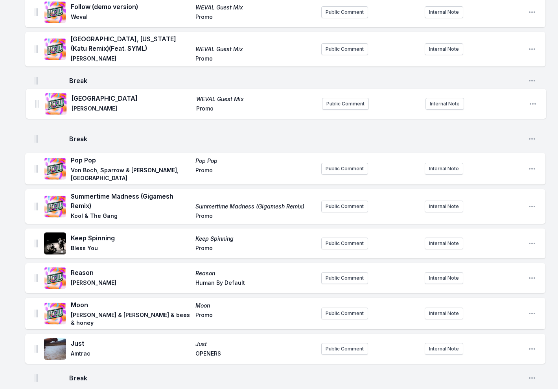
drag, startPoint x: 36, startPoint y: 231, endPoint x: 37, endPoint y: 102, distance: 129.1
click at [37, 102] on ul "The Path To Kasbah Journey Within Pig&Dan Cafe Del Mar Public Comment Internal …" at bounding box center [285, 108] width 521 height 1436
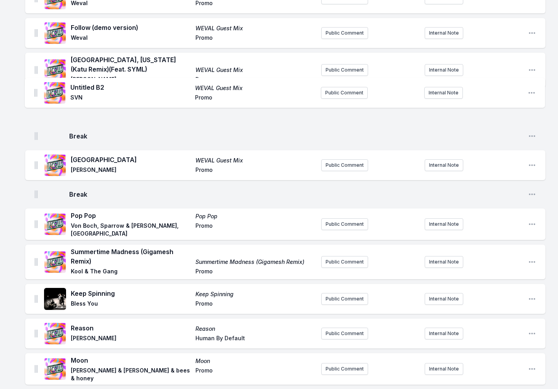
scroll to position [671, 0]
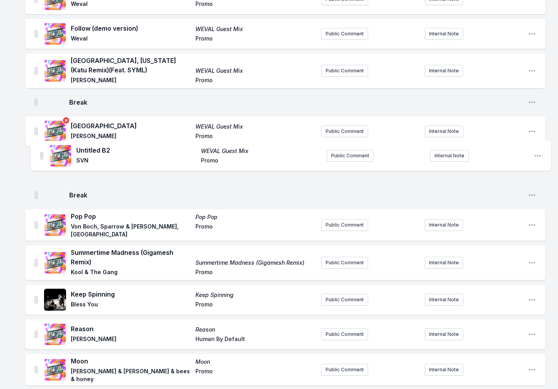
drag, startPoint x: 35, startPoint y: 174, endPoint x: 41, endPoint y: 153, distance: 21.8
click at [41, 153] on ul "The Path To Kasbah Journey Within Pig&Dan Cafe Del Mar Public Comment Internal …" at bounding box center [285, 129] width 521 height 1436
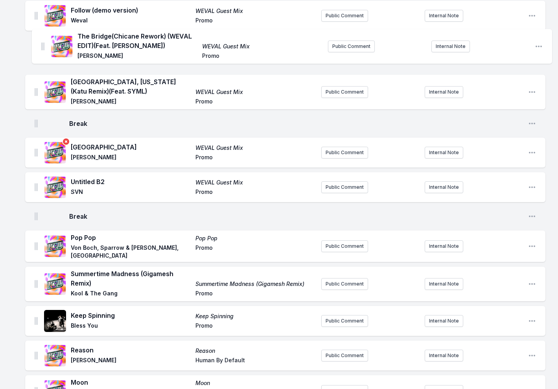
scroll to position [682, 0]
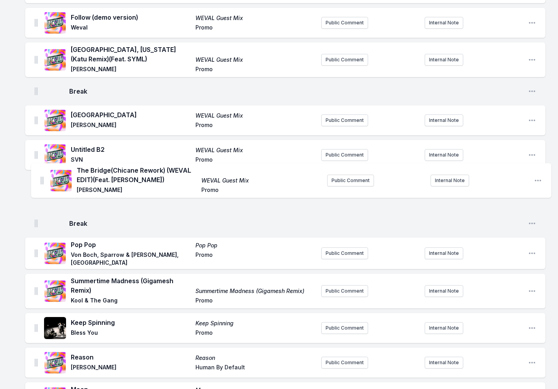
drag, startPoint x: 36, startPoint y: 160, endPoint x: 41, endPoint y: 178, distance: 18.4
click at [41, 178] on ul "The Path To Kasbah Journey Within Pig&Dan Cafe Del Mar Public Comment Internal …" at bounding box center [285, 118] width 521 height 1436
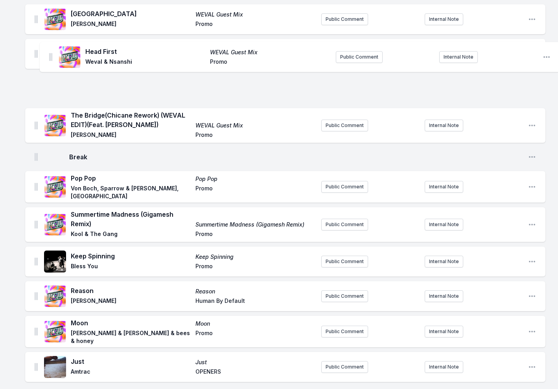
scroll to position [782, 0]
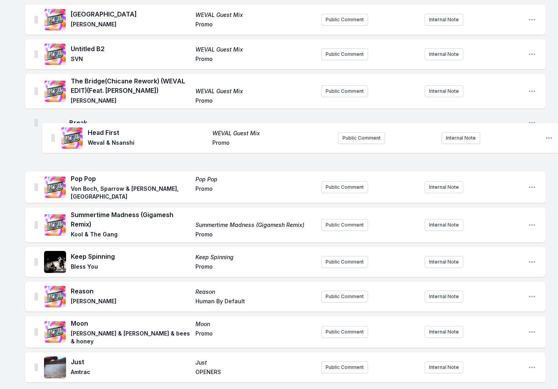
drag, startPoint x: 36, startPoint y: 88, endPoint x: 43, endPoint y: 115, distance: 28.0
click at [43, 122] on ul "The Path To Kasbah Journey Within Pig&Dan Cafe Del Mar Public Comment Internal …" at bounding box center [285, 17] width 521 height 1436
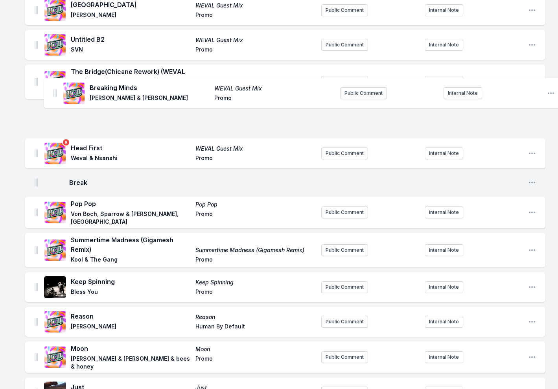
scroll to position [791, 0]
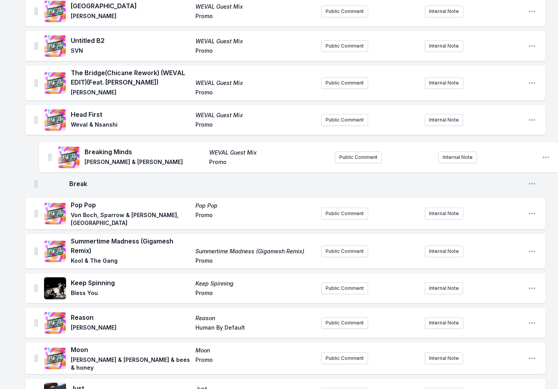
drag, startPoint x: 36, startPoint y: 125, endPoint x: 45, endPoint y: 147, distance: 24.2
click at [45, 148] on ul "The Path To Kasbah Journey Within Pig&Dan Cafe Del Mar Public Comment Internal …" at bounding box center [285, 9] width 521 height 1436
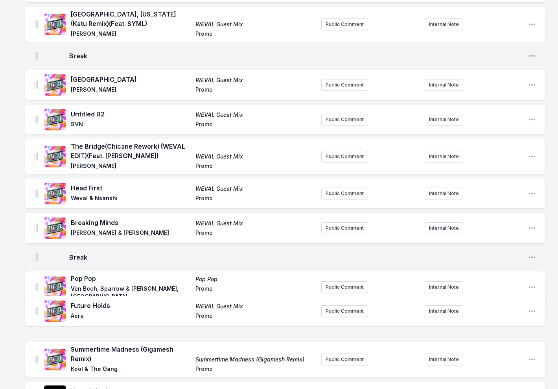
scroll to position [720, 0]
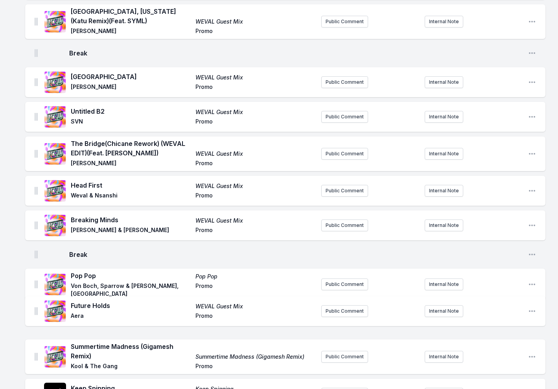
drag, startPoint x: 35, startPoint y: 179, endPoint x: 34, endPoint y: 283, distance: 103.5
click at [34, 303] on ul "The Path To Kasbah Journey Within Pig&Dan Cafe Del Mar Public Comment Internal …" at bounding box center [285, 80] width 521 height 1436
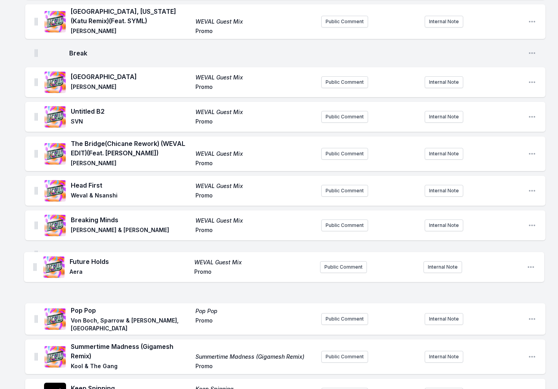
scroll to position [721, 0]
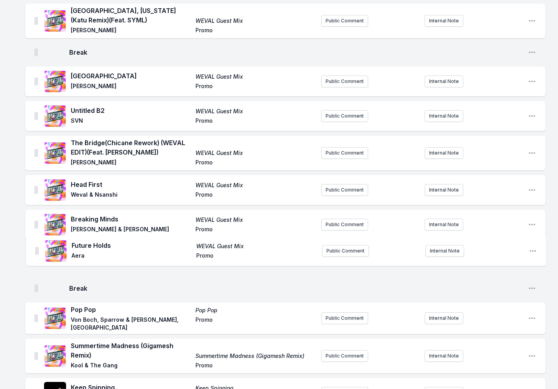
drag, startPoint x: 36, startPoint y: 313, endPoint x: 37, endPoint y: 249, distance: 64.2
click at [37, 249] on ul "The Path To Kasbah Journey Within Pig&Dan Cafe Del Mar Public Comment Internal …" at bounding box center [285, 79] width 521 height 1436
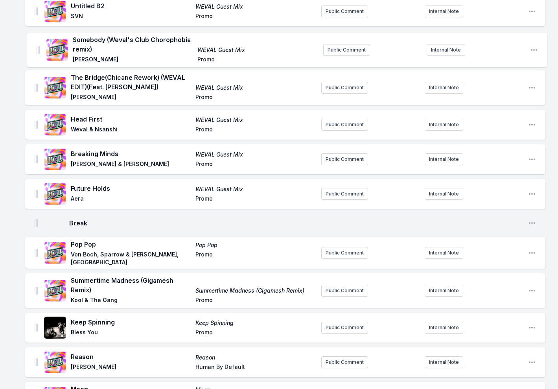
scroll to position [820, 0]
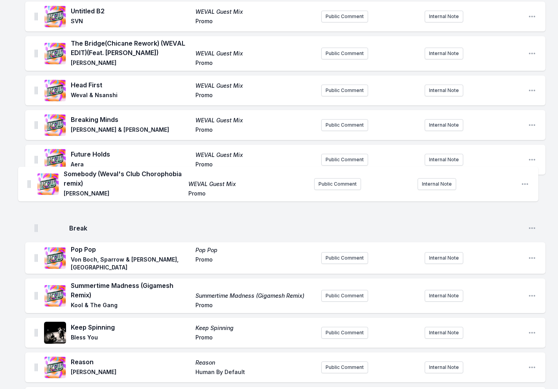
drag, startPoint x: 36, startPoint y: 201, endPoint x: 31, endPoint y: 183, distance: 18.5
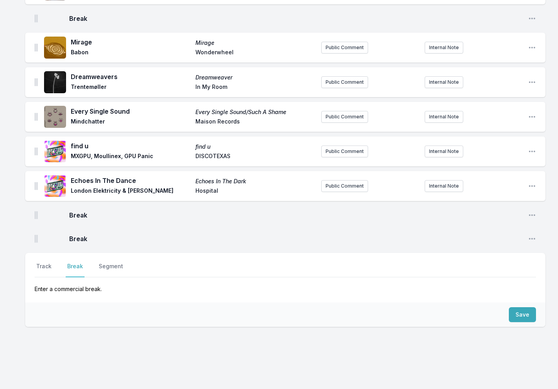
scroll to position [1268, 0]
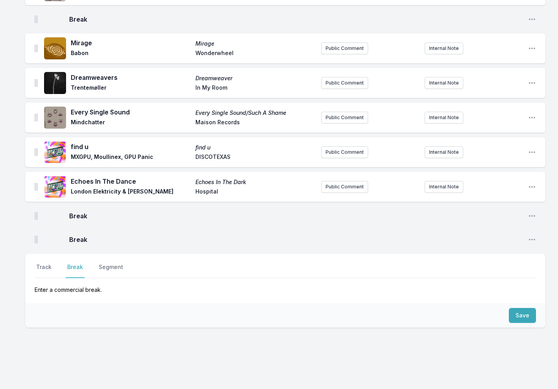
click at [37, 236] on img at bounding box center [36, 240] width 3 height 8
click at [69, 211] on span "Break" at bounding box center [295, 215] width 453 height 9
click at [534, 212] on icon "Open playlist item options" at bounding box center [533, 216] width 8 height 8
click at [520, 225] on button "Delete Entry" at bounding box center [492, 232] width 88 height 14
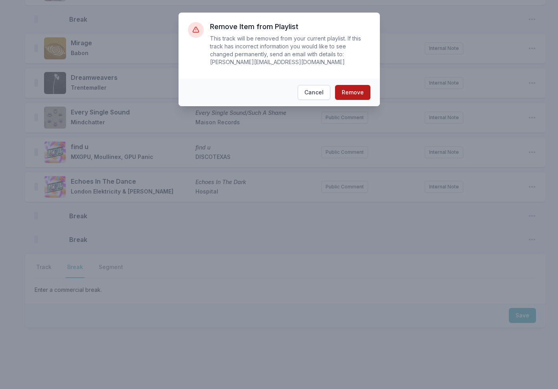
click at [353, 94] on button "Remove" at bounding box center [352, 92] width 35 height 15
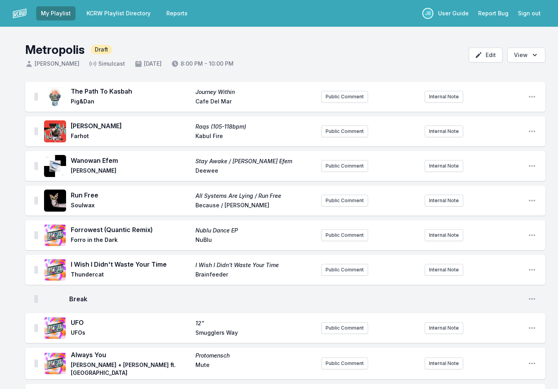
scroll to position [0, 0]
click at [530, 11] on button "Sign out" at bounding box center [530, 13] width 32 height 14
